Goal: Check status: Check status

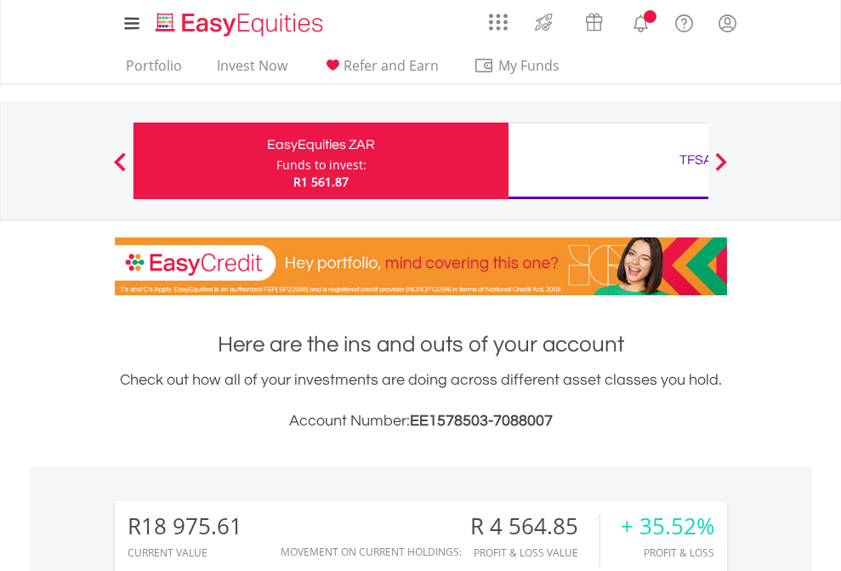
scroll to position [163, 267]
click at [276, 161] on div "Funds to invest:" at bounding box center [321, 164] width 90 height 17
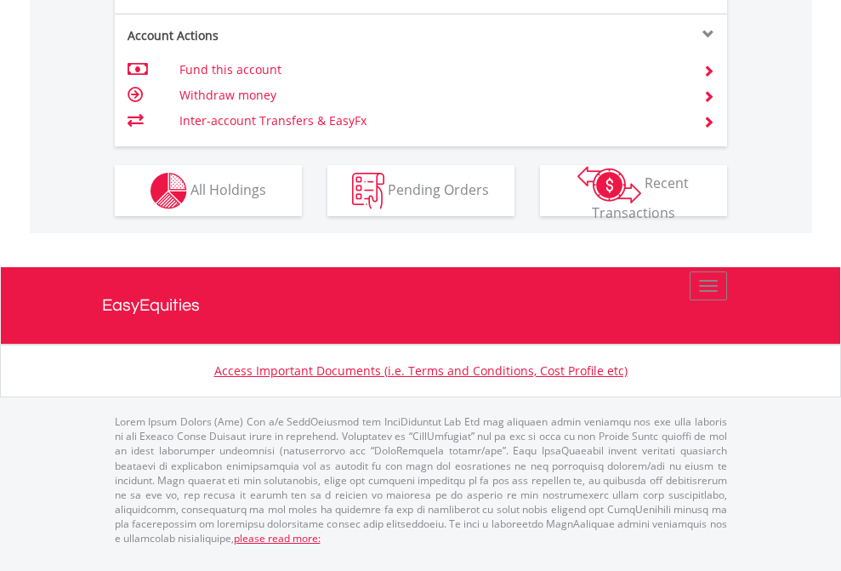
scroll to position [1732, 0]
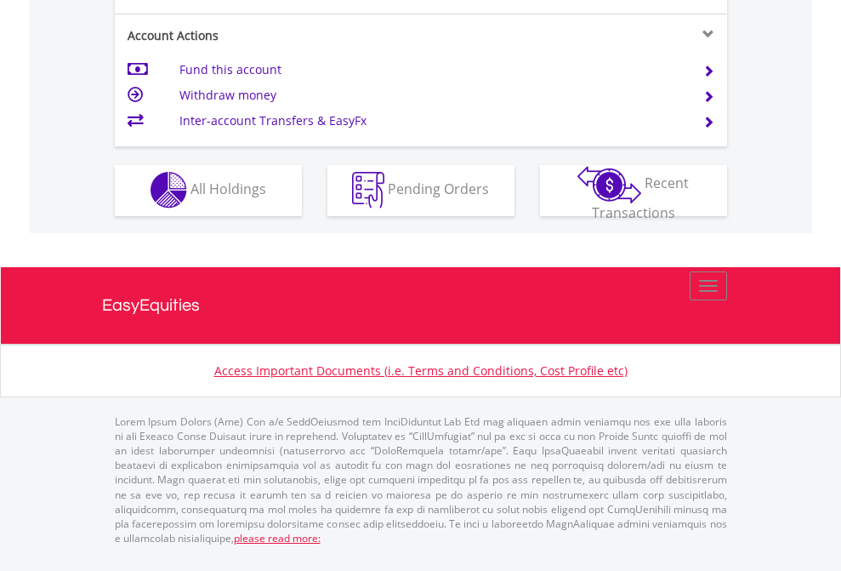
scroll to position [1590, 0]
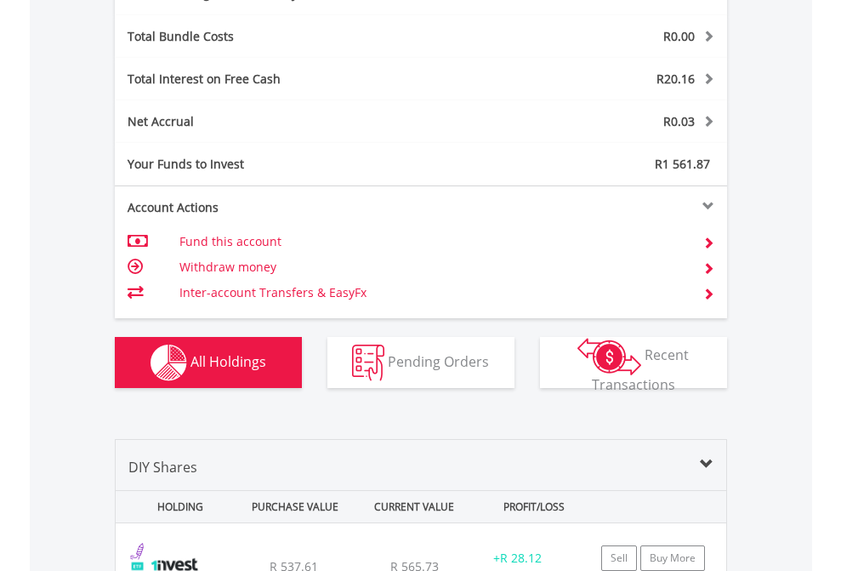
scroll to position [2027, 0]
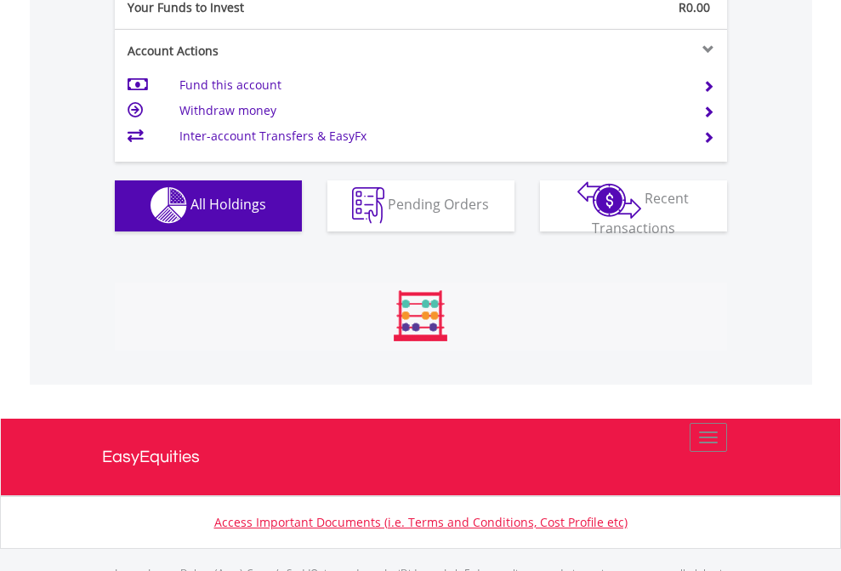
scroll to position [1684, 0]
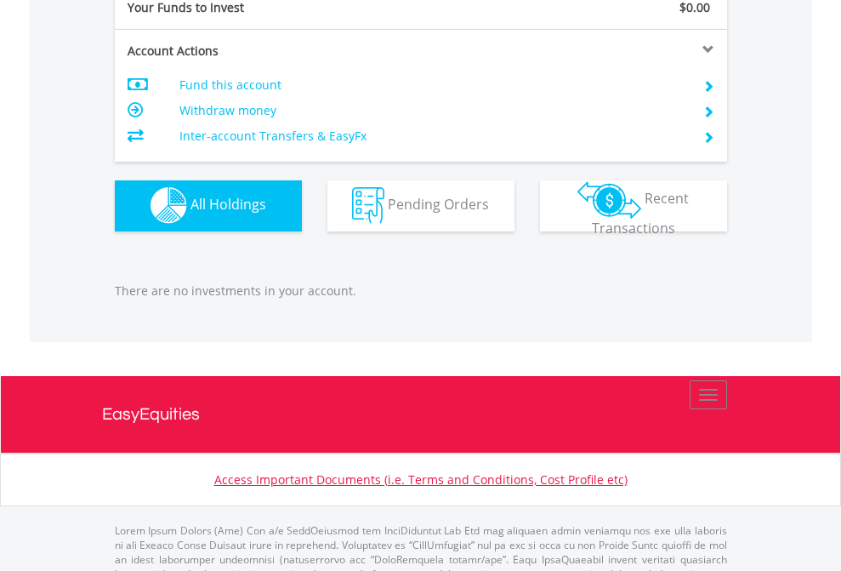
scroll to position [1684, 0]
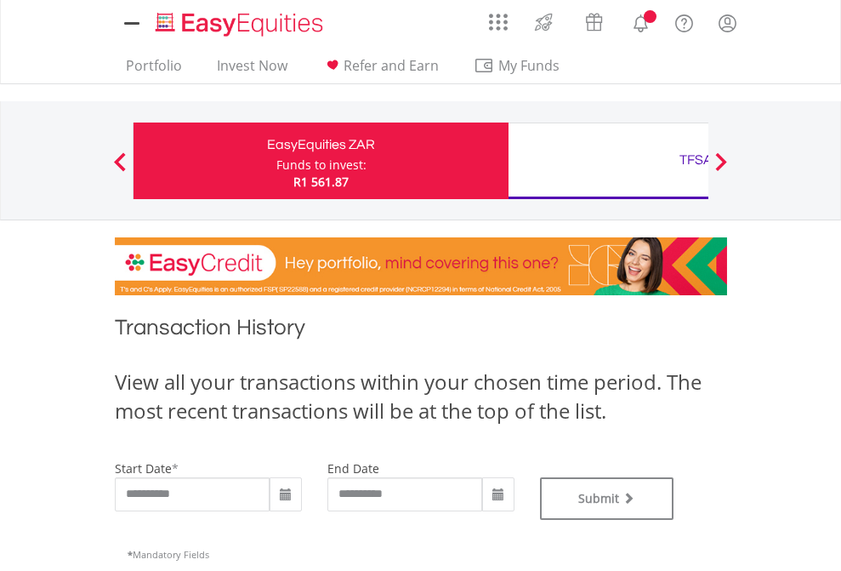
type input "**********"
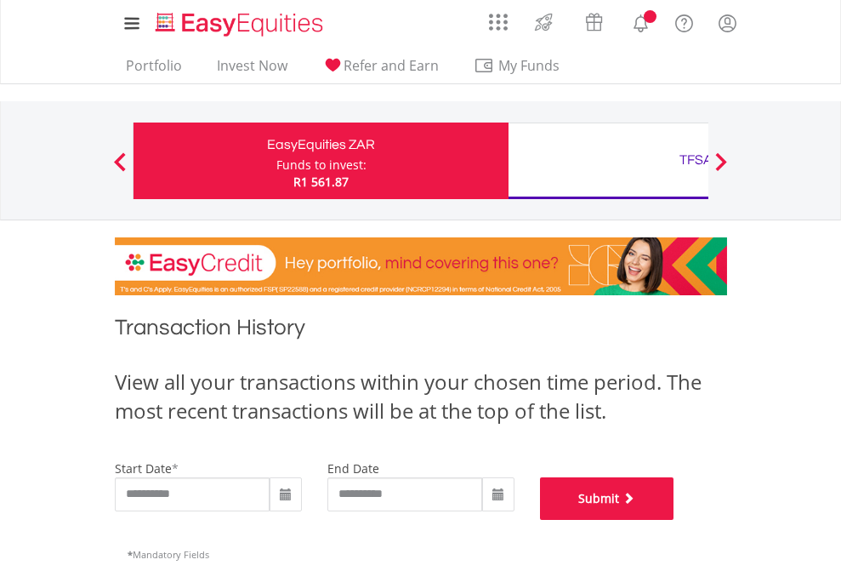
click at [674, 520] on button "Submit" at bounding box center [607, 498] width 134 height 43
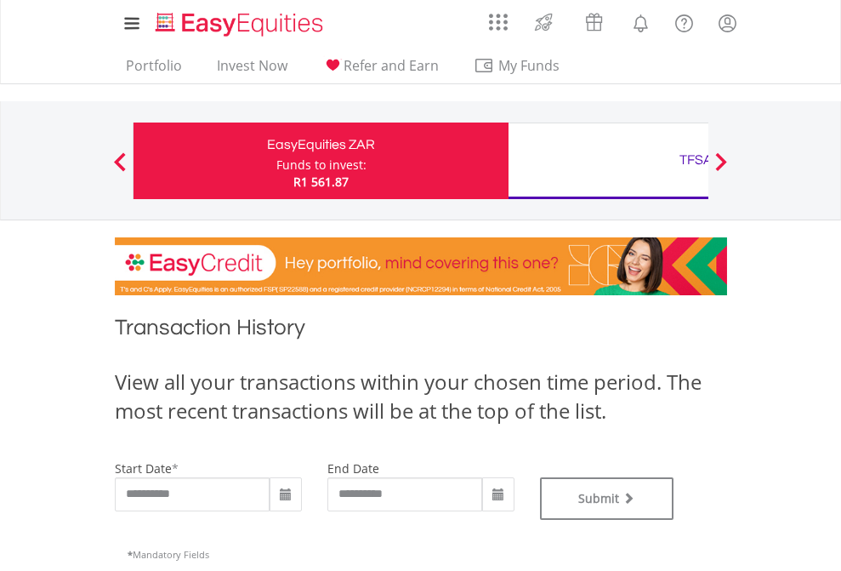
click at [608, 161] on div "TFSA" at bounding box center [696, 160] width 355 height 24
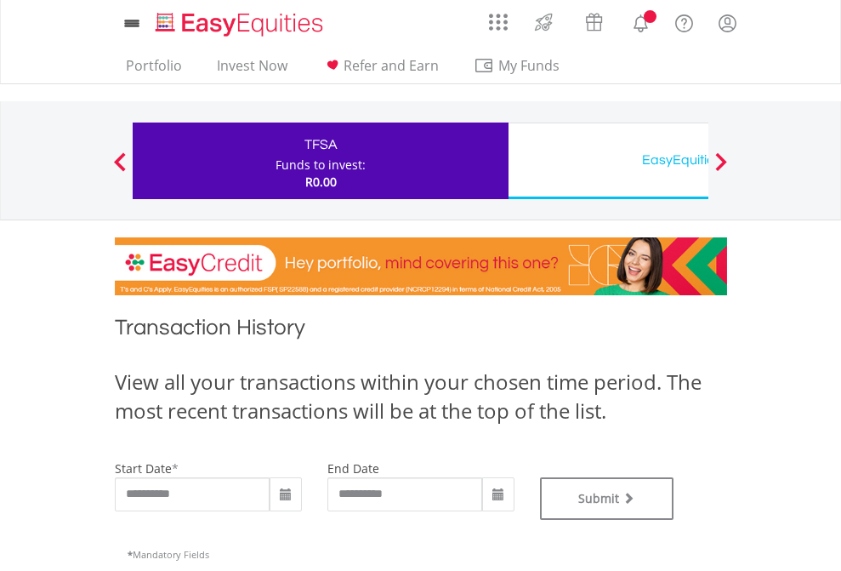
type input "**********"
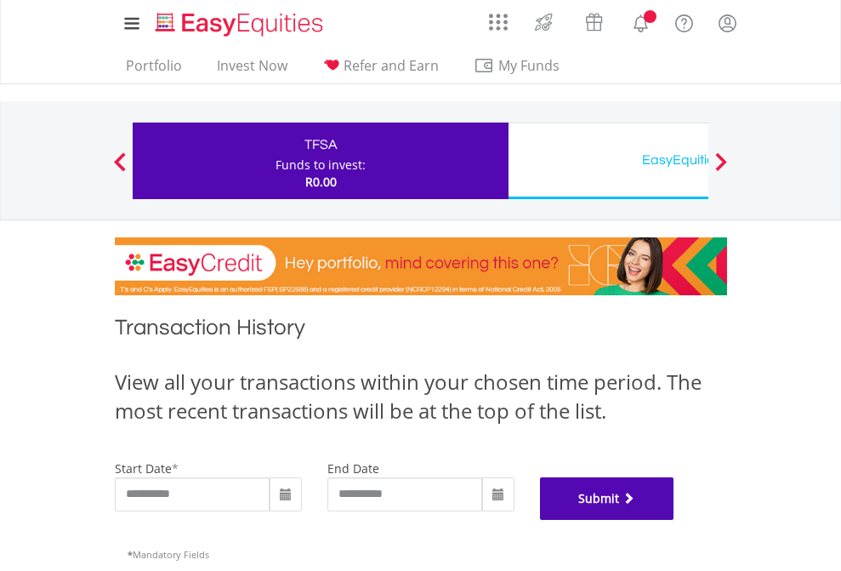
click at [674, 520] on button "Submit" at bounding box center [607, 498] width 134 height 43
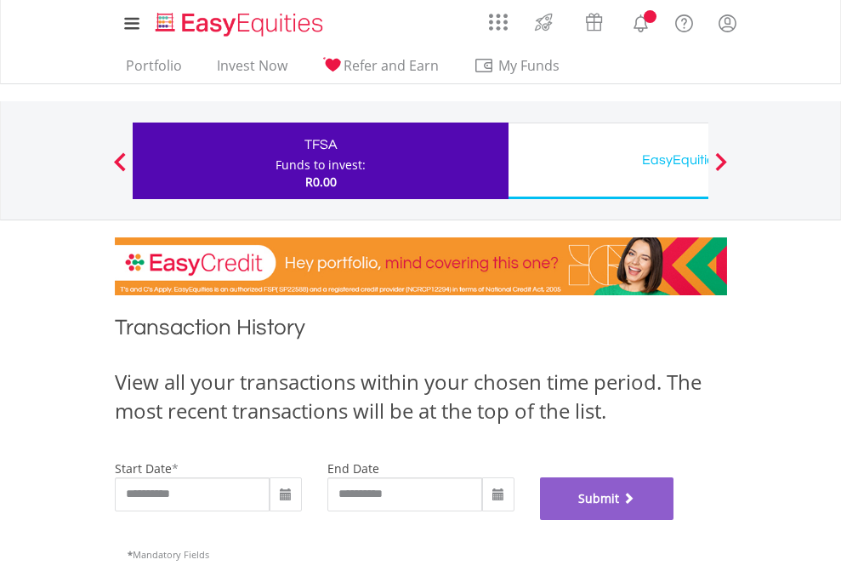
scroll to position [690, 0]
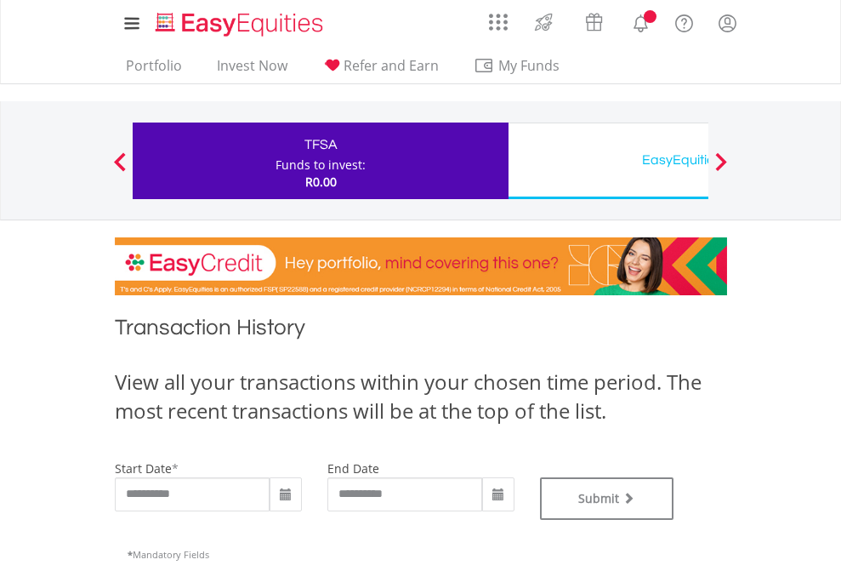
click at [608, 161] on div "EasyEquities USD" at bounding box center [696, 160] width 355 height 24
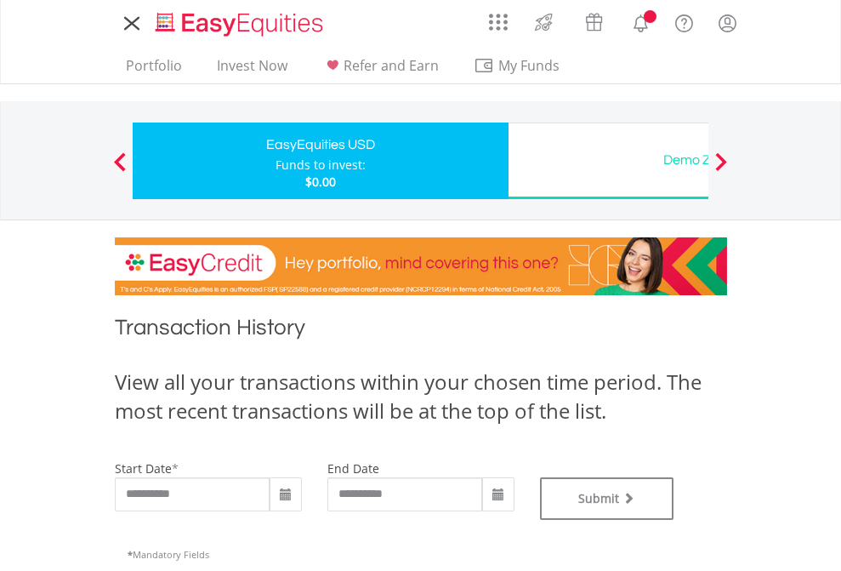
type input "**********"
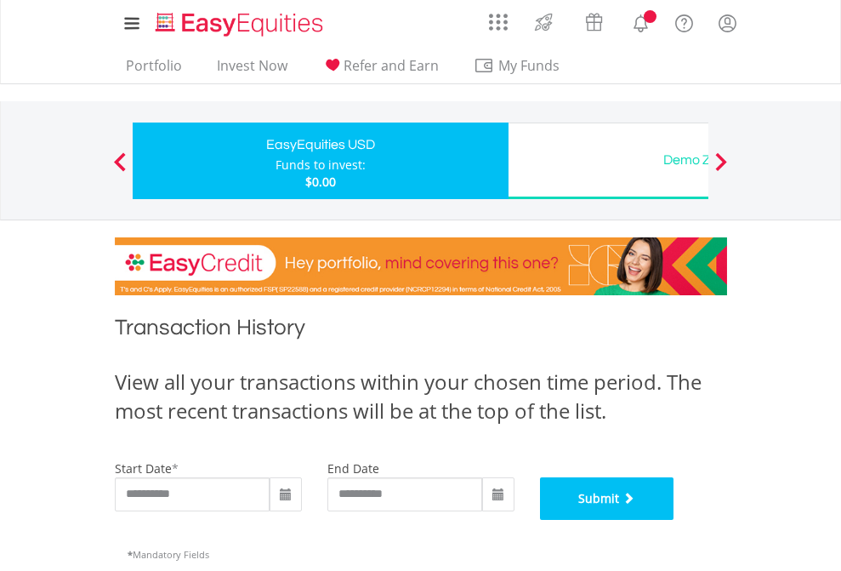
click at [674, 520] on button "Submit" at bounding box center [607, 498] width 134 height 43
